Goal: Find specific page/section: Find specific page/section

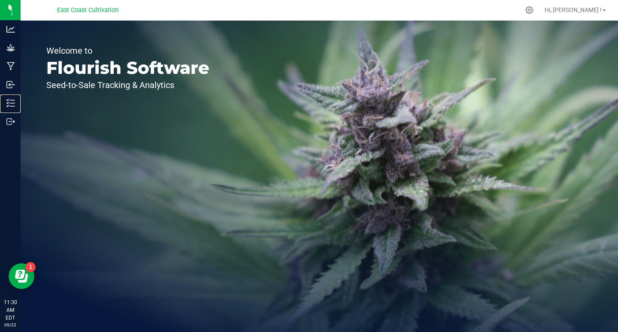
click at [0, 0] on p "Inventory" at bounding box center [0, 0] width 0 height 0
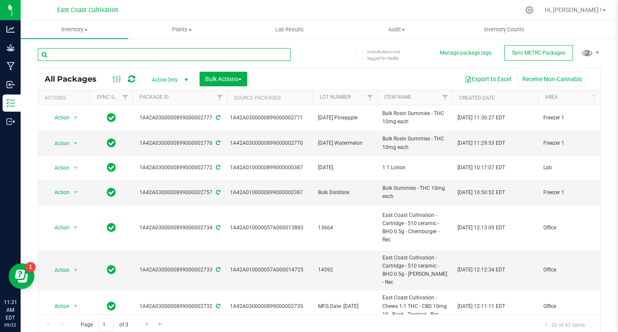
click at [141, 56] on input "text" at bounding box center [164, 54] width 253 height 13
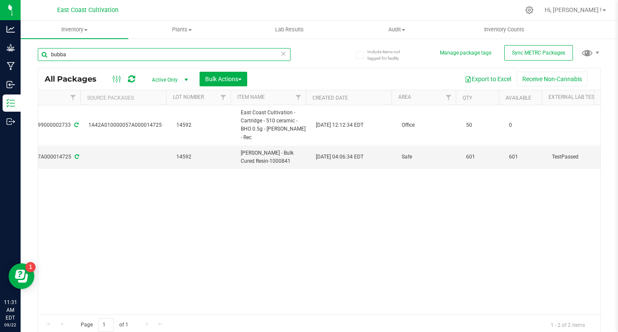
scroll to position [0, 142]
click at [88, 53] on input "bubba" at bounding box center [164, 54] width 253 height 13
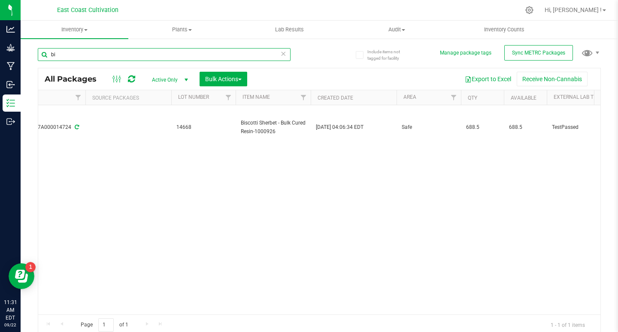
type input "b"
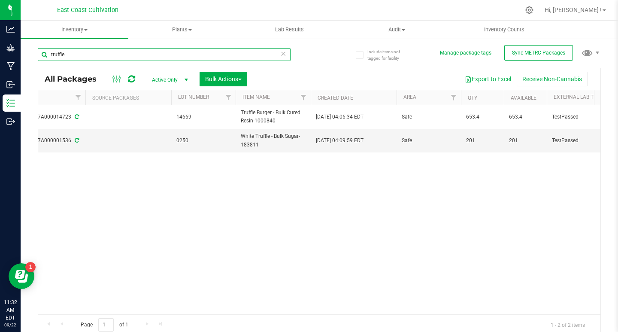
click at [93, 53] on input "truffle" at bounding box center [164, 54] width 253 height 13
type input "t"
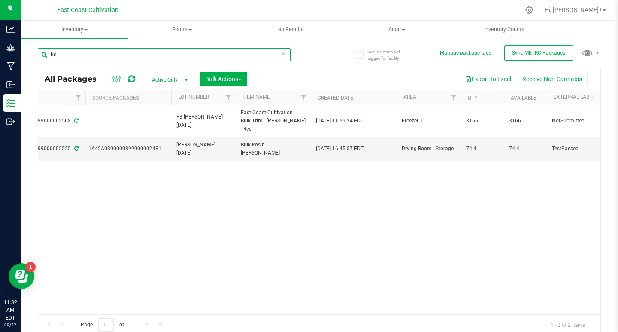
type input "k"
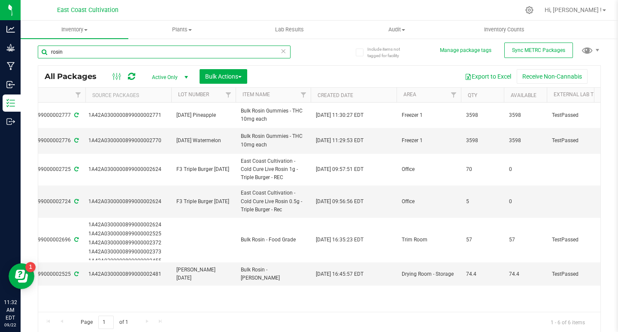
scroll to position [3, 0]
type input "r"
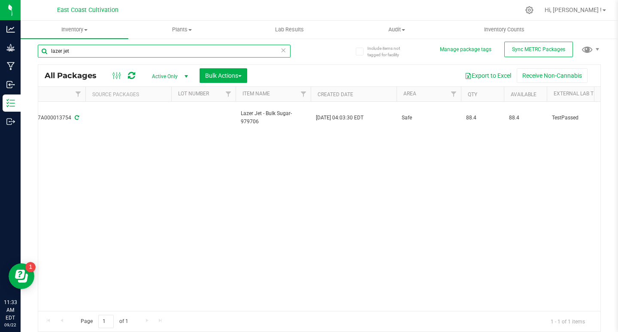
click at [93, 52] on input "lazer jet" at bounding box center [164, 51] width 253 height 13
type input "l"
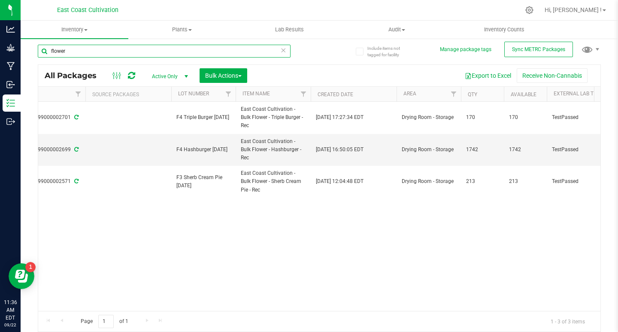
click at [106, 49] on input "flower" at bounding box center [164, 51] width 253 height 13
type input "f"
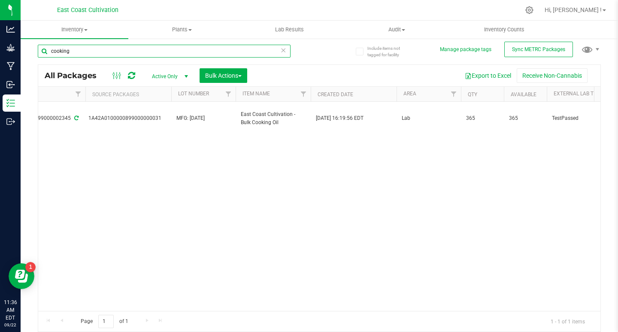
click at [76, 52] on input "cooking" at bounding box center [164, 51] width 253 height 13
type input "c"
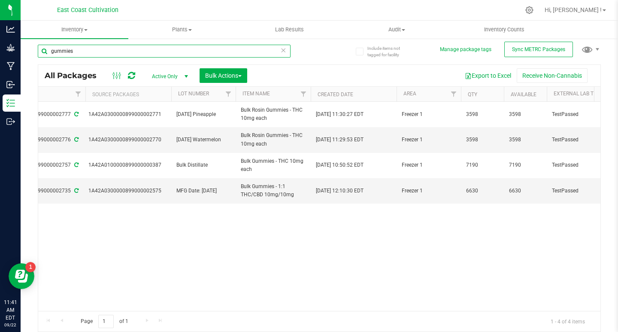
click at [88, 50] on input "gummies" at bounding box center [164, 51] width 253 height 13
type input "g"
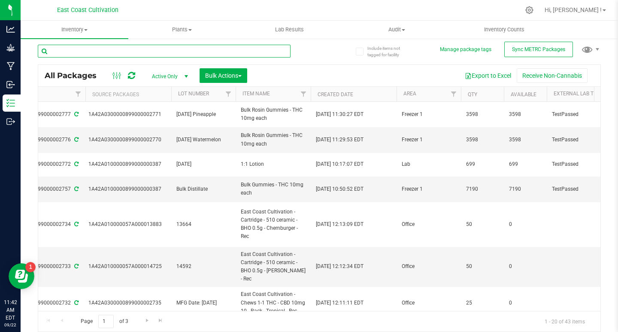
click at [123, 49] on input "text" at bounding box center [164, 51] width 253 height 13
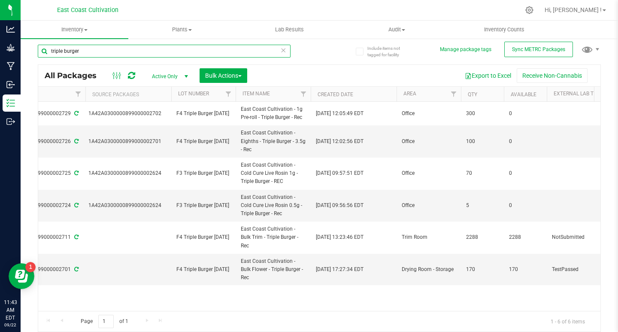
click at [95, 52] on input "triple burger" at bounding box center [164, 51] width 253 height 13
type input "t"
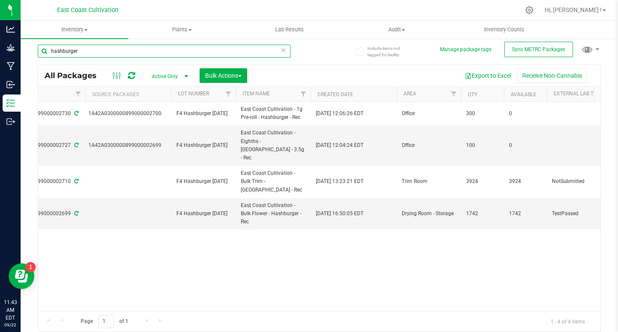
click at [87, 56] on input "hashburger" at bounding box center [164, 51] width 253 height 13
type input "h"
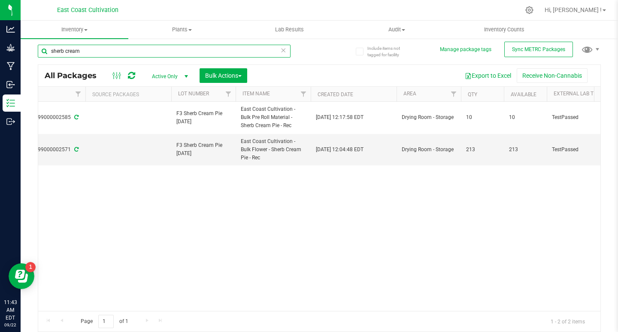
type input "sherb cream"
